Goal: Information Seeking & Learning: Find specific fact

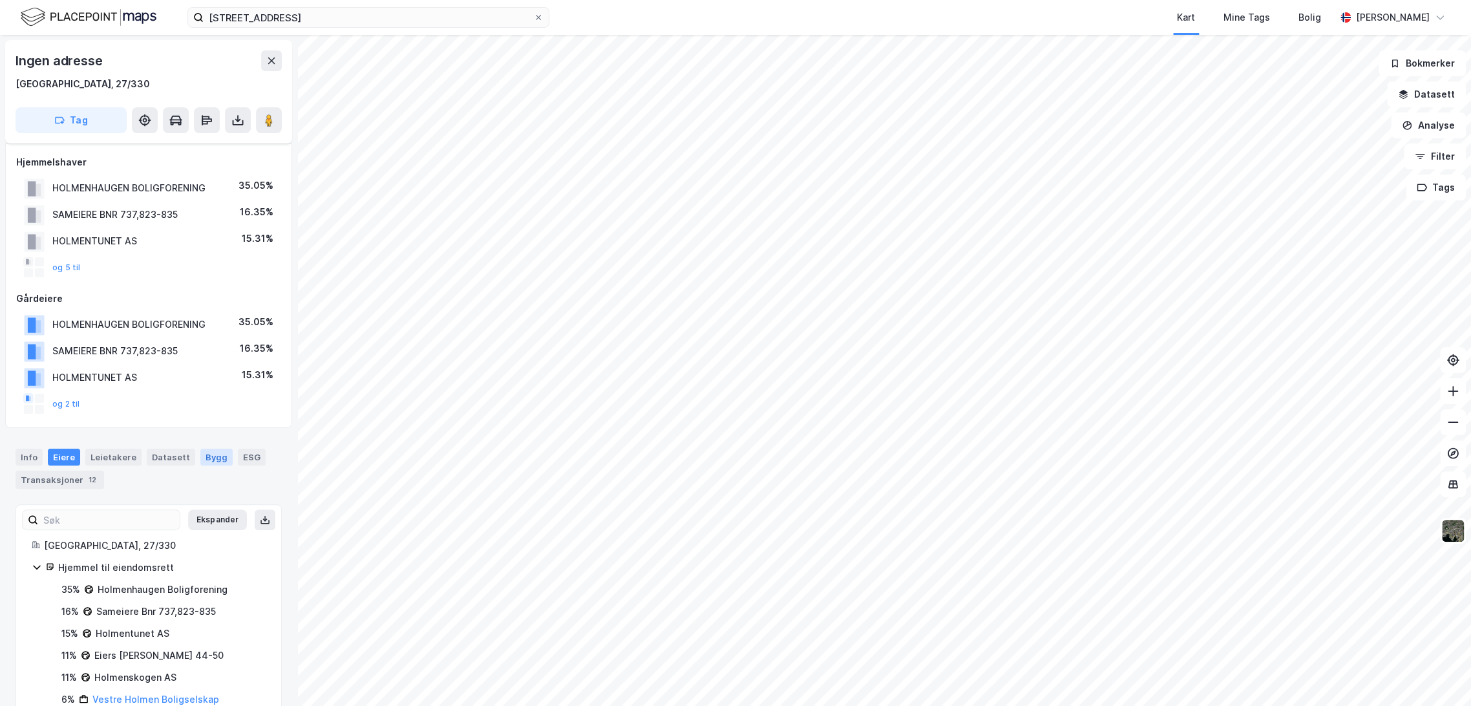
scroll to position [99, 0]
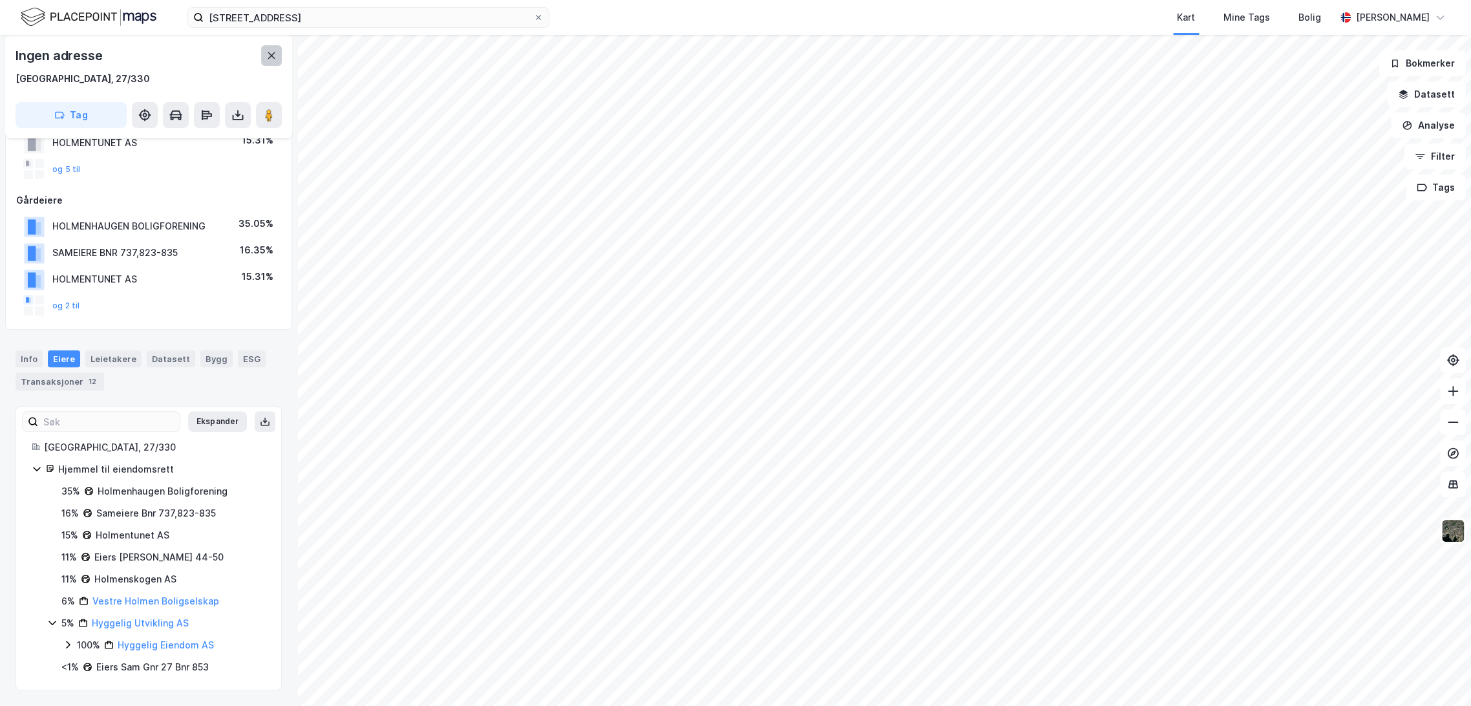
click at [281, 57] on div "Ingen adresse [GEOGRAPHIC_DATA], 27/330 Tag" at bounding box center [148, 86] width 287 height 103
click at [277, 58] on button at bounding box center [271, 55] width 21 height 21
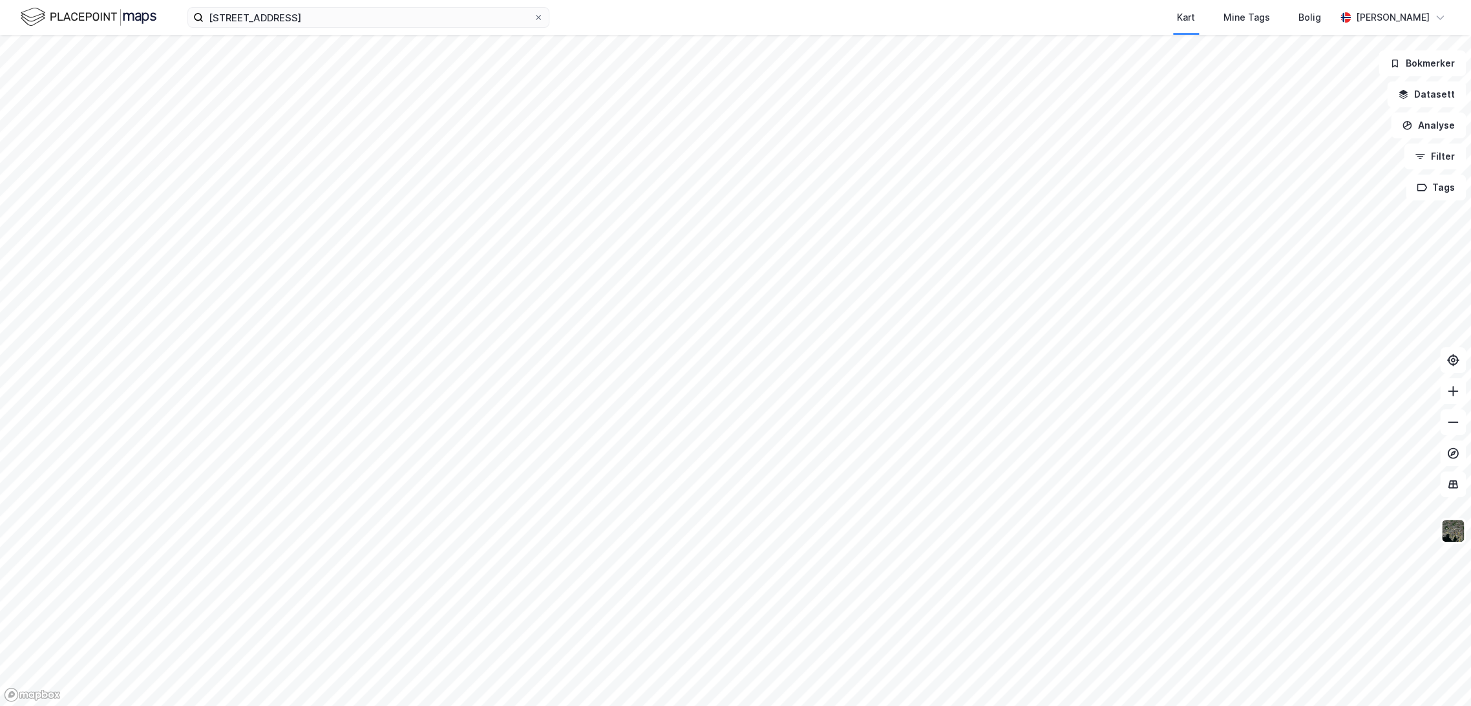
click at [309, 30] on div "Stasjonsveien 51 Kart Mine Tags Bolig [PERSON_NAME]" at bounding box center [735, 17] width 1471 height 35
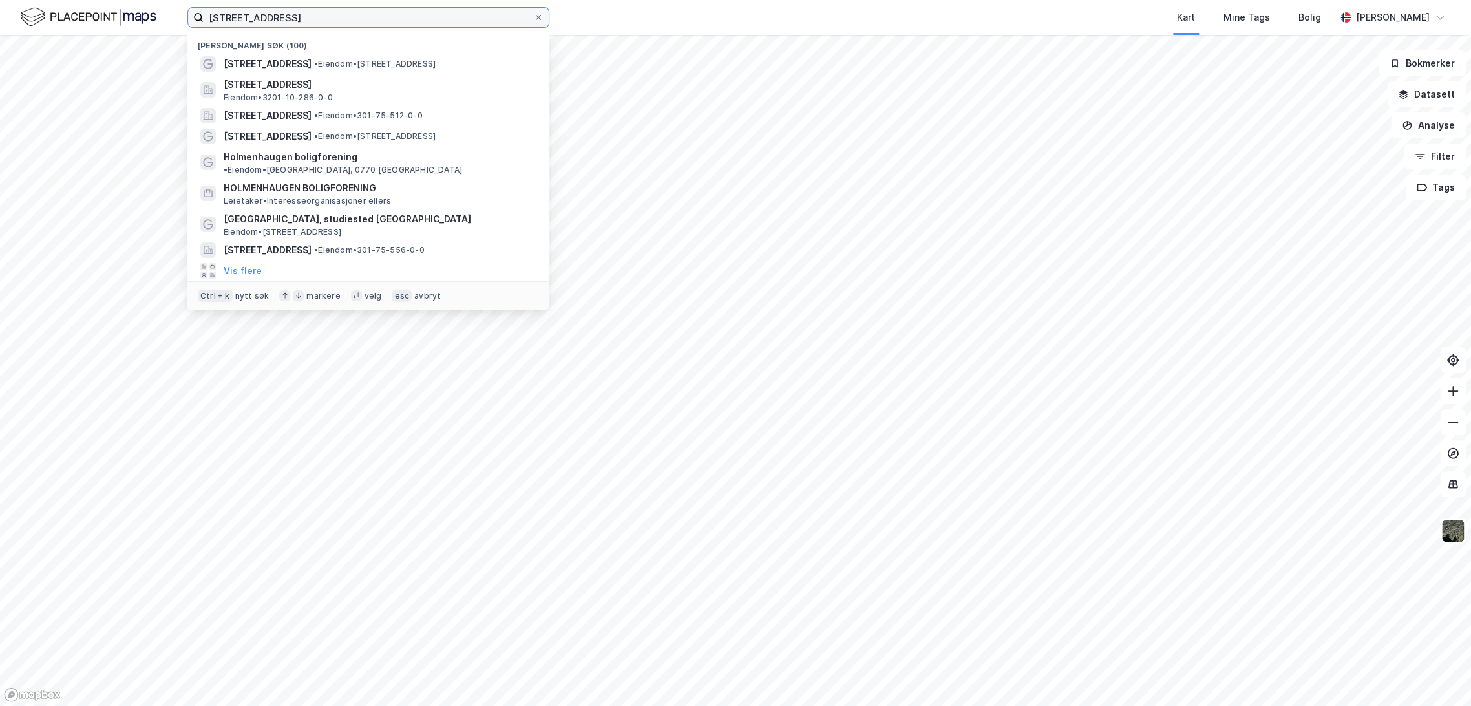
click at [308, 25] on input "[STREET_ADDRESS]" at bounding box center [369, 17] width 330 height 19
click at [307, 24] on input "[STREET_ADDRESS]" at bounding box center [369, 17] width 330 height 19
click at [541, 19] on icon at bounding box center [539, 18] width 8 height 8
click at [533, 19] on input "[STREET_ADDRESS]" at bounding box center [369, 17] width 330 height 19
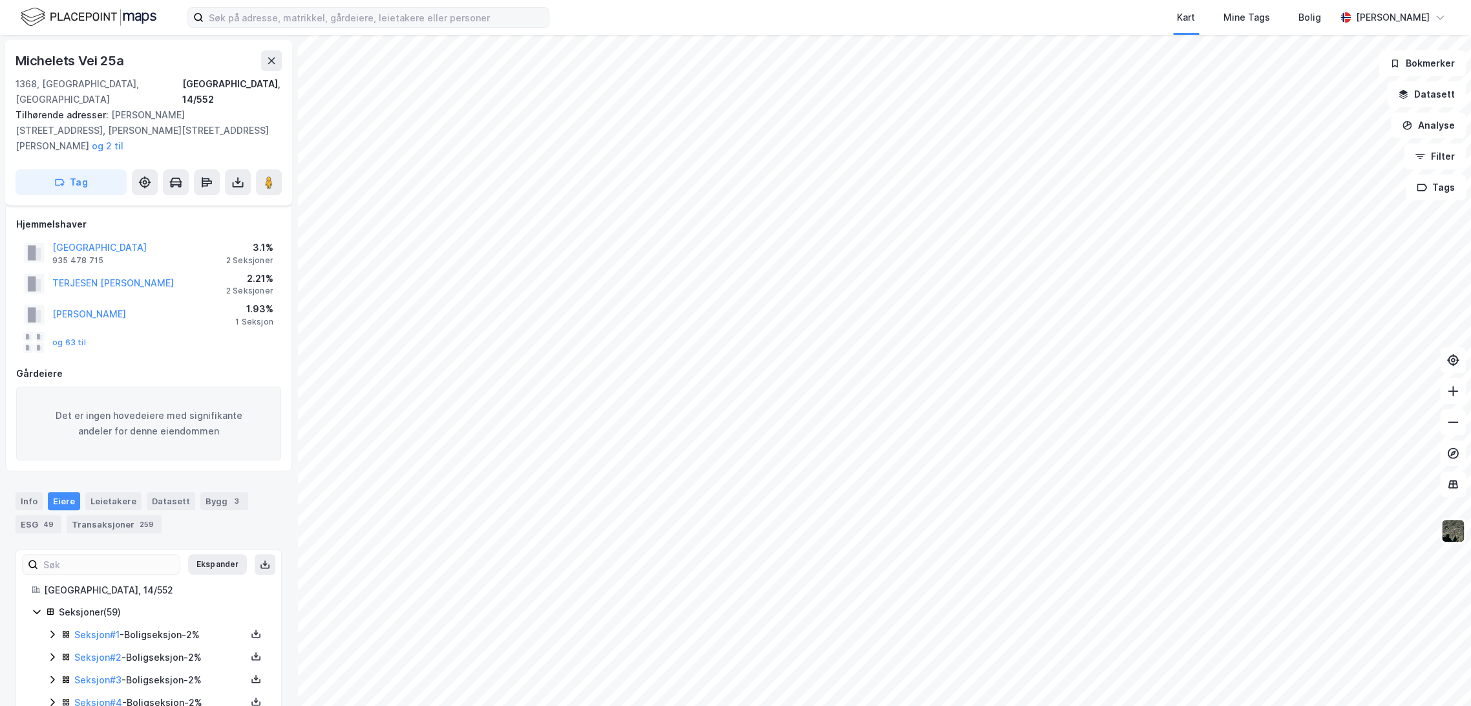
scroll to position [99, 0]
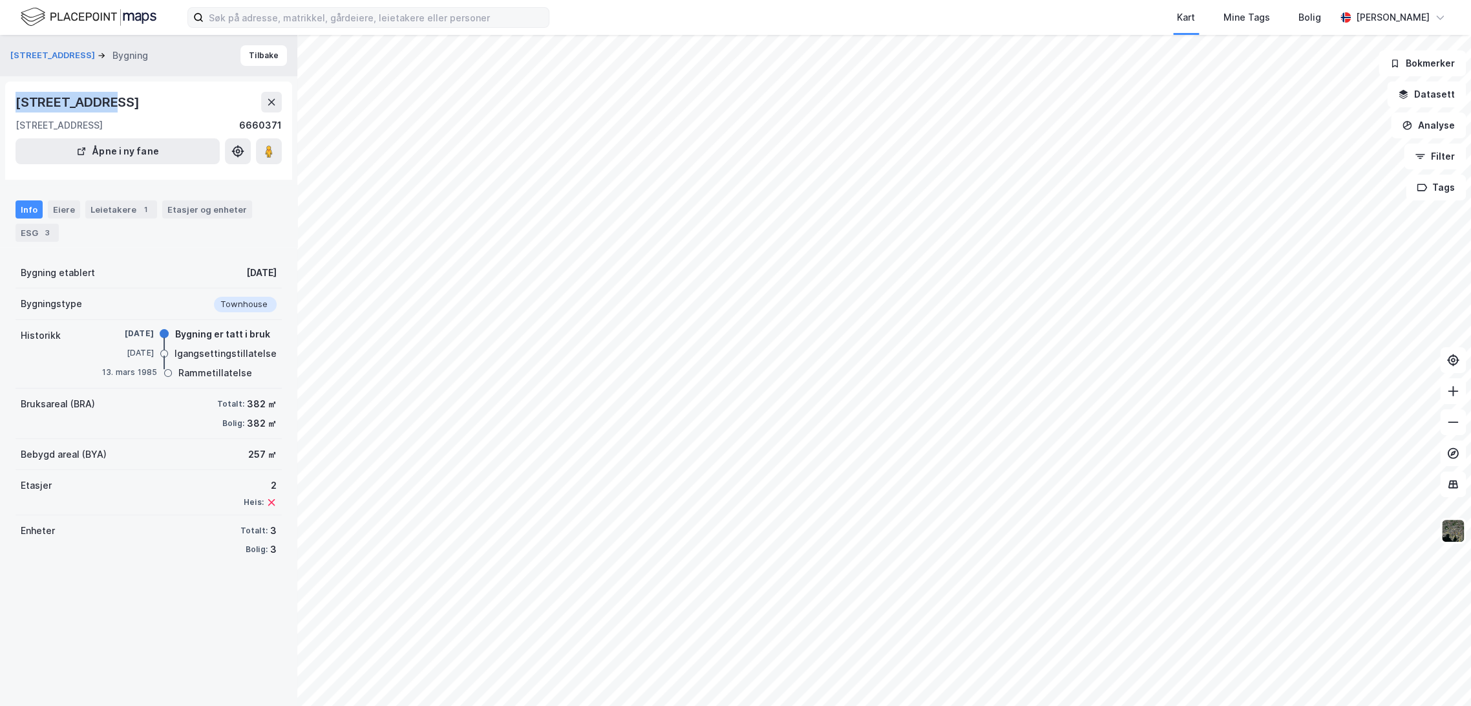
drag, startPoint x: 16, startPoint y: 100, endPoint x: 97, endPoint y: 107, distance: 81.1
click at [97, 107] on div "[STREET_ADDRESS]" at bounding box center [79, 102] width 127 height 21
copy div "[STREET_ADDRESS]"
